Goal: Subscribe to service/newsletter

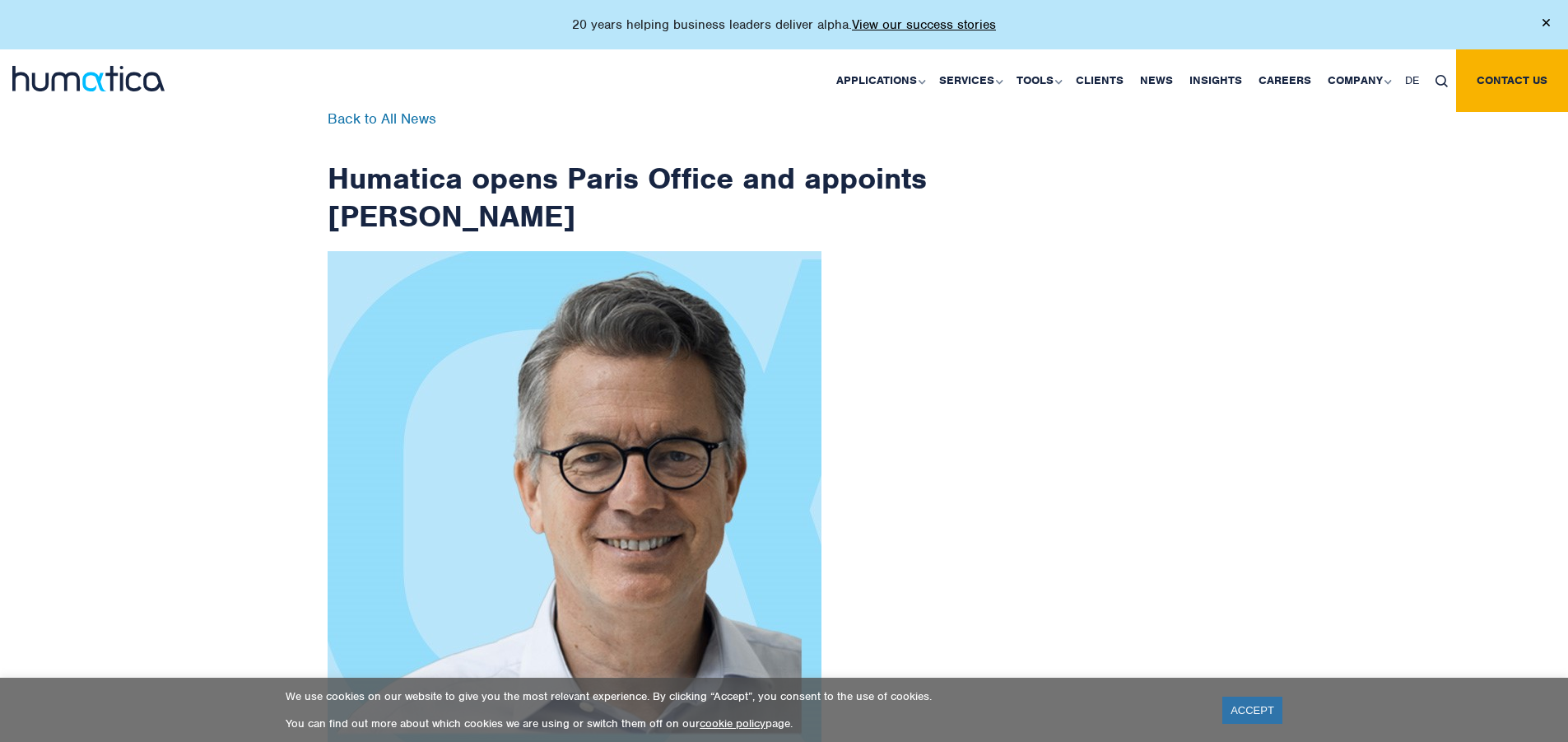
scroll to position [2626, 0]
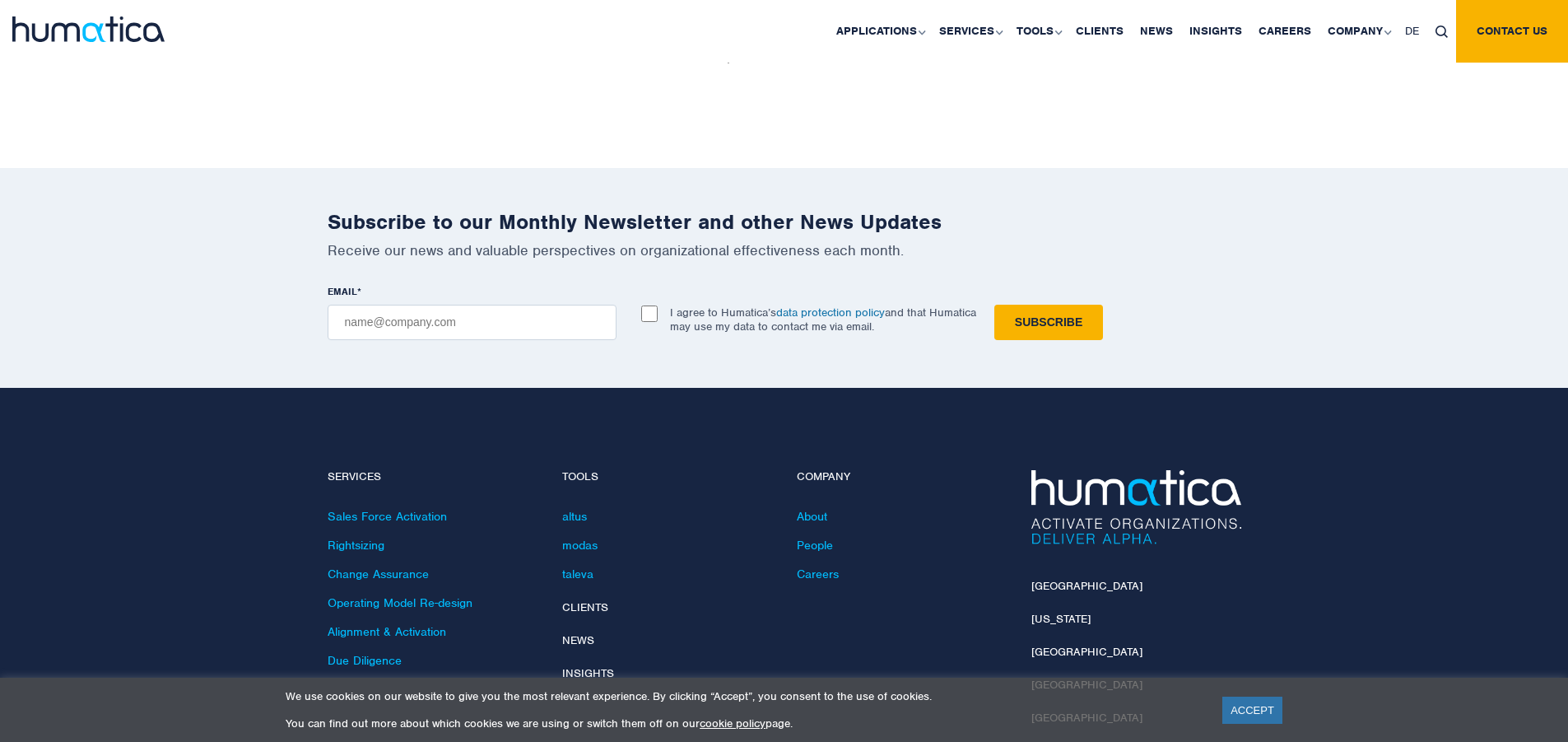
checkbox input "true"
type input "[EMAIL_ADDRESS][DOMAIN_NAME]"
click at [994, 304] on input "Subscribe" at bounding box center [1049, 322] width 108 height 35
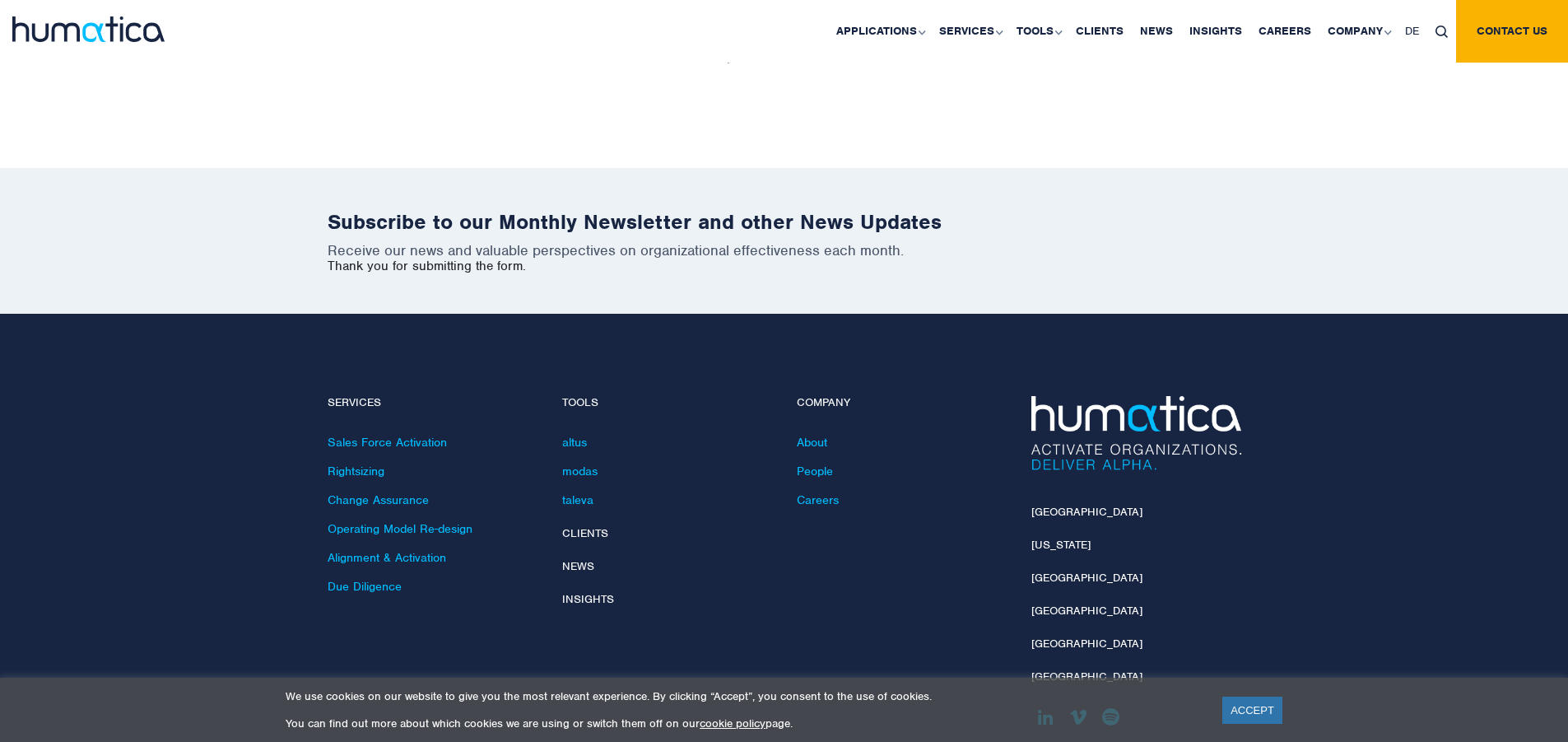
scroll to position [2552, 0]
